Goal: Information Seeking & Learning: Find contact information

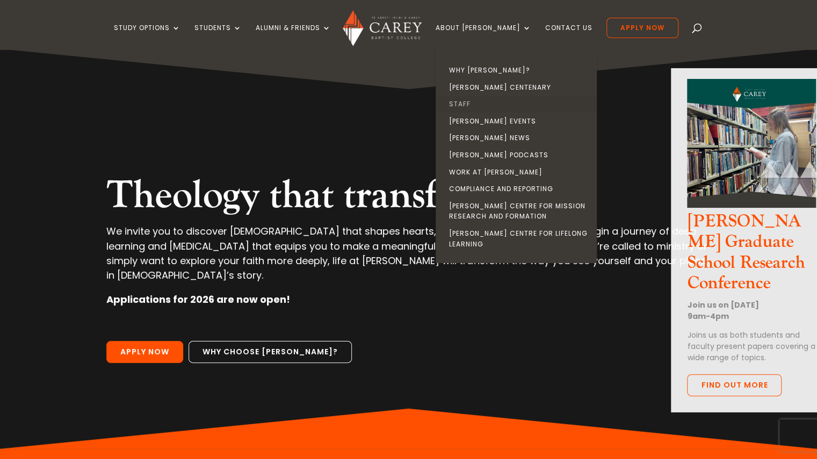
click at [481, 101] on link "Staff" at bounding box center [518, 104] width 161 height 17
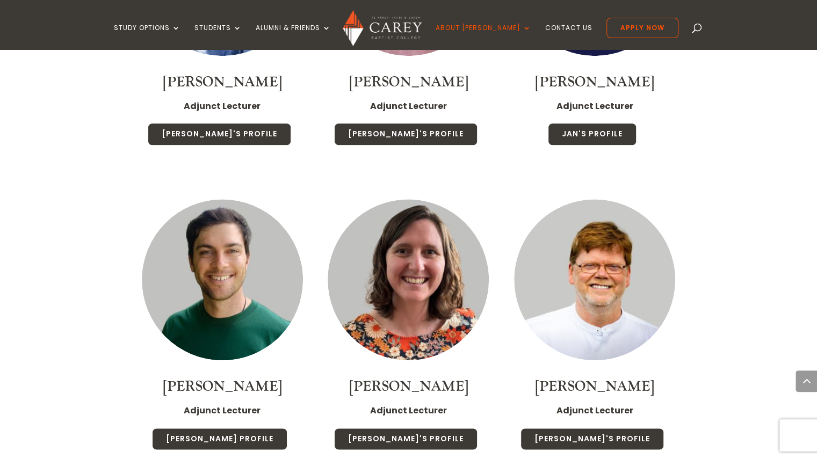
scroll to position [2988, 0]
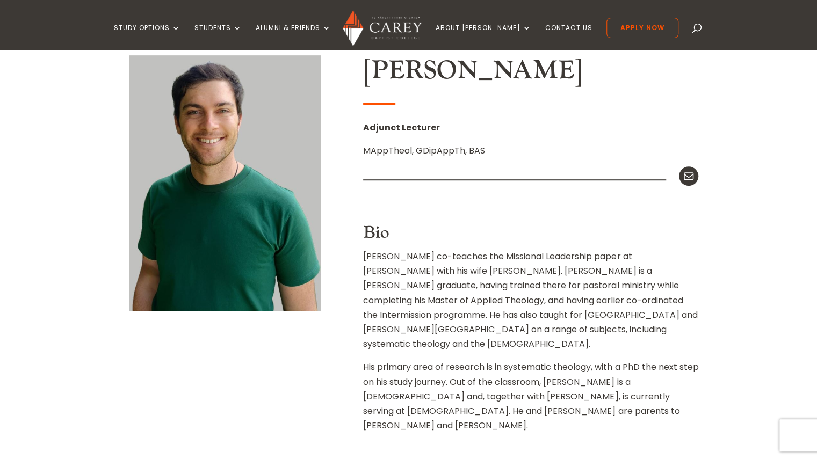
scroll to position [287, 0]
